Goal: Information Seeking & Learning: Learn about a topic

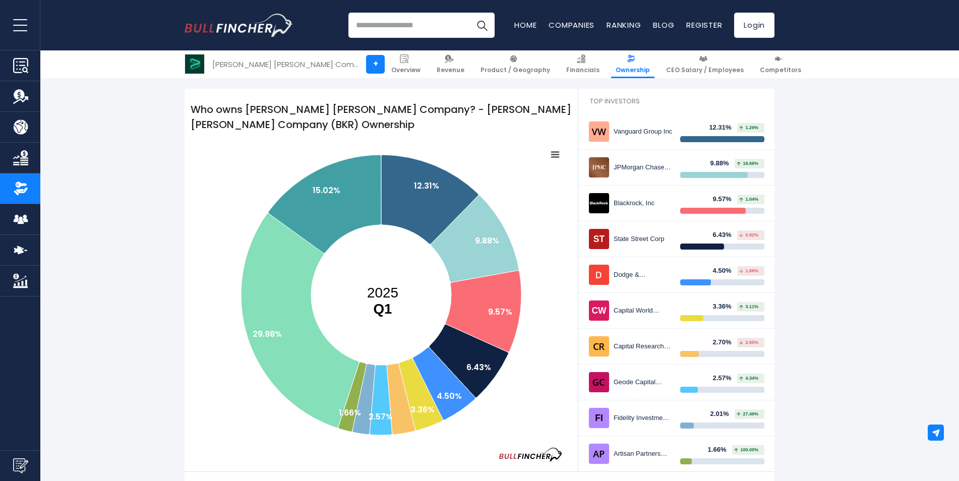
scroll to position [151, 0]
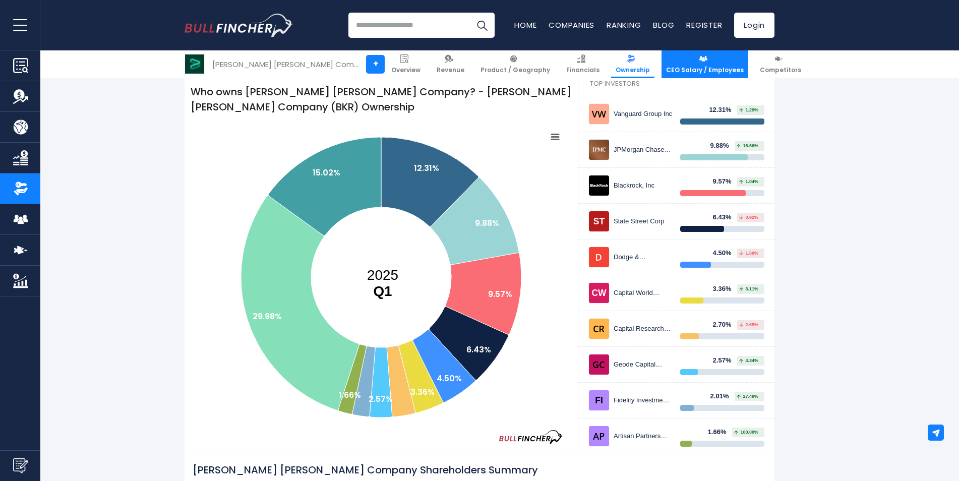
click at [666, 69] on span "CEO Salary / Employees" at bounding box center [705, 70] width 78 height 8
click at [20, 157] on img "Company Financials" at bounding box center [20, 157] width 15 height 15
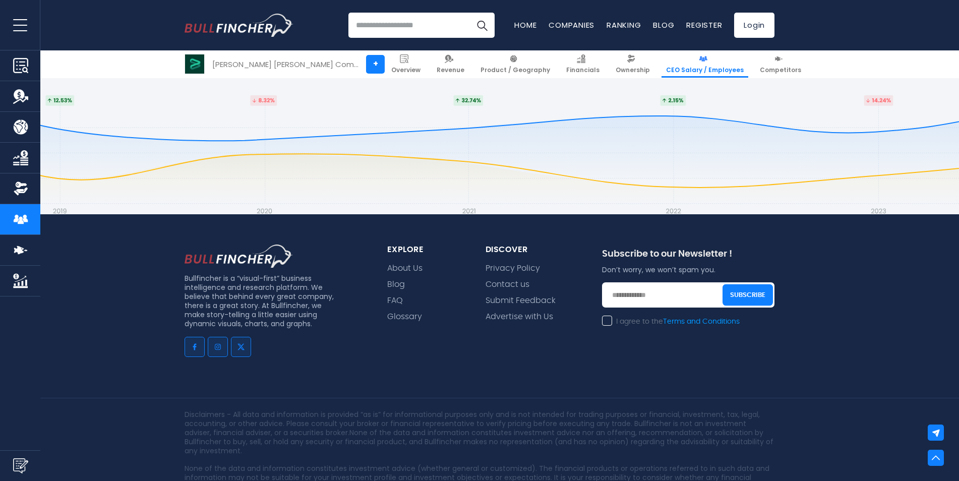
scroll to position [3935, 0]
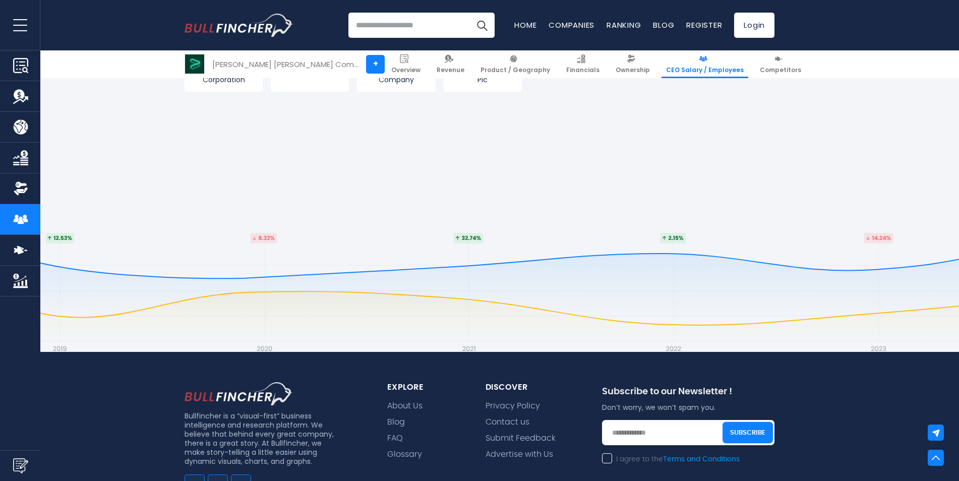
drag, startPoint x: 803, startPoint y: 349, endPoint x: 745, endPoint y: 346, distance: 58.1
click at [746, 346] on footer "Bullfincher is a “visual-first” business intelligence and research platform. We…" at bounding box center [479, 443] width 959 height 500
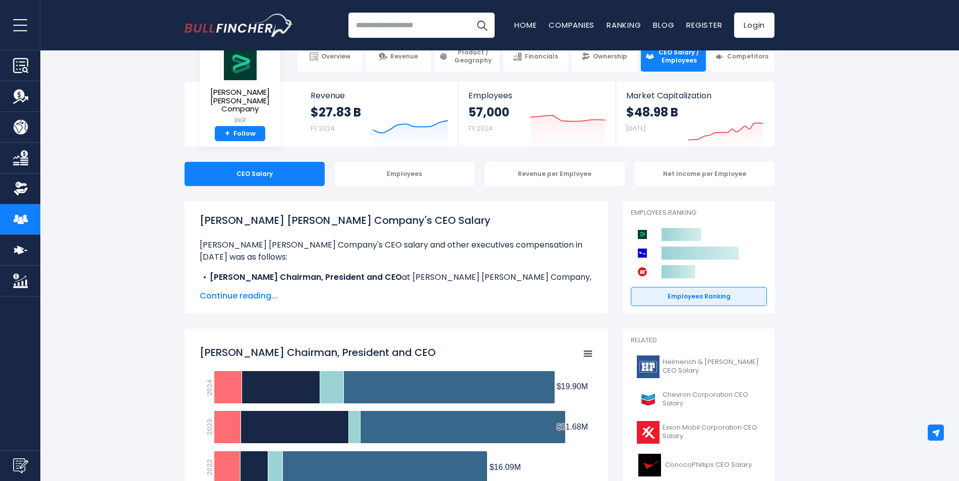
scroll to position [0, 0]
